Goal: Transaction & Acquisition: Book appointment/travel/reservation

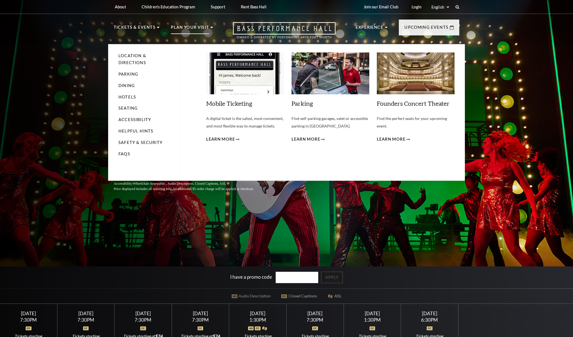
click at [251, 251] on div "Performing Arts Fort Worth Presents A Beautiful Noise: The [PERSON_NAME] Musica…" at bounding box center [286, 183] width 573 height 372
click at [251, 336] on html "*{ pointer-events: fill; } *{ pointer-events: fill; }" at bounding box center [286, 168] width 573 height 337
click at [307, 84] on img at bounding box center [331, 73] width 78 height 42
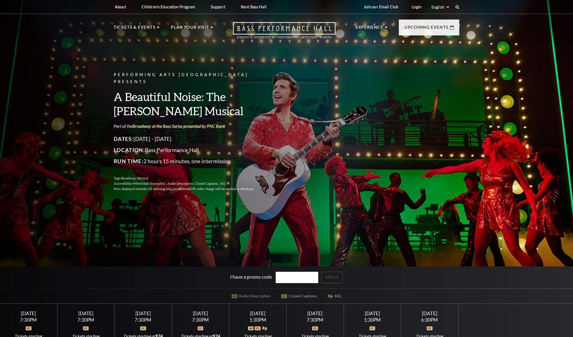
click at [307, 307] on div "[DATE] 7:30PM Tickets starting at $79.50 Buy Tickets" at bounding box center [315, 337] width 57 height 66
click at [362, 28] on p "Experience" at bounding box center [370, 29] width 28 height 10
click at [362, 84] on img at bounding box center [331, 73] width 78 height 42
click at [362, 195] on div "Performing Arts Fort Worth Presents A Beautiful Noise: The [PERSON_NAME] Musica…" at bounding box center [286, 183] width 573 height 372
click at [362, 336] on html "*{ pointer-events: fill; } *{ pointer-events: fill; }" at bounding box center [286, 168] width 573 height 337
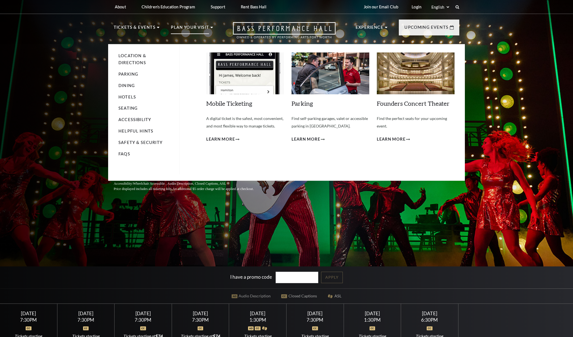
click at [418, 84] on img at bounding box center [416, 73] width 78 height 42
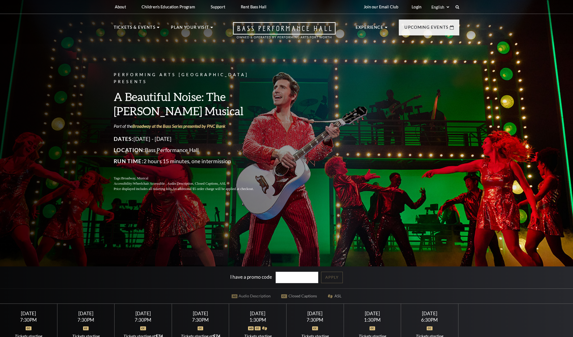
click at [418, 195] on div "Performing Arts Fort Worth Presents A Beautiful Noise: The [PERSON_NAME] Musica…" at bounding box center [286, 183] width 573 height 372
click at [418, 251] on div "Performing Arts Fort Worth Presents A Beautiful Noise: The [PERSON_NAME] Musica…" at bounding box center [286, 183] width 573 height 372
click at [474, 195] on div "Performing Arts Fort Worth Presents A Beautiful Noise: The [PERSON_NAME] Musica…" at bounding box center [286, 183] width 573 height 372
click at [530, 195] on div "Performing Arts Fort Worth Presents A Beautiful Noise: The [PERSON_NAME] Musica…" at bounding box center [286, 183] width 573 height 372
click at [530, 307] on div "Select a Performance [DATE] 7:30PM Tickets starting at $56.50 [DATE] 7:30PM Tic…" at bounding box center [286, 336] width 573 height 66
